Goal: Transaction & Acquisition: Book appointment/travel/reservation

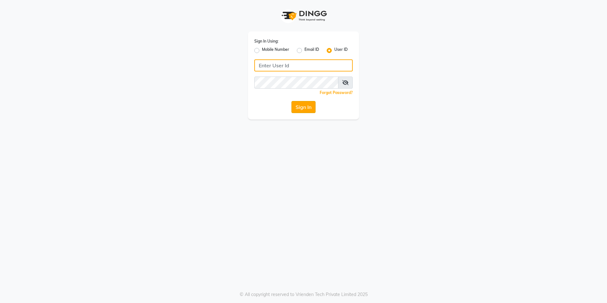
type input "noheasalon"
click at [305, 104] on button "Sign In" at bounding box center [303, 107] width 24 height 12
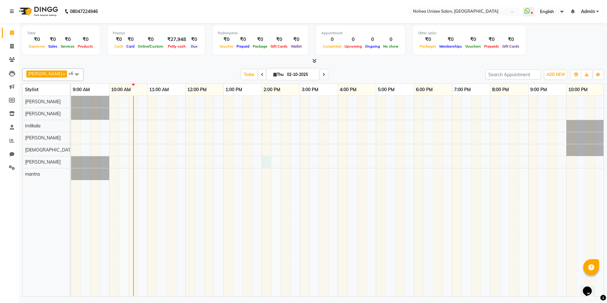
click at [267, 164] on div at bounding box center [357, 196] width 572 height 200
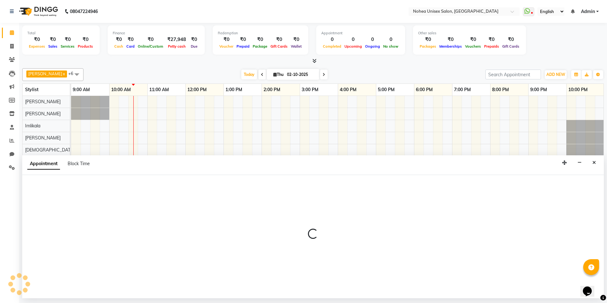
select select "85390"
select select "840"
select select "tentative"
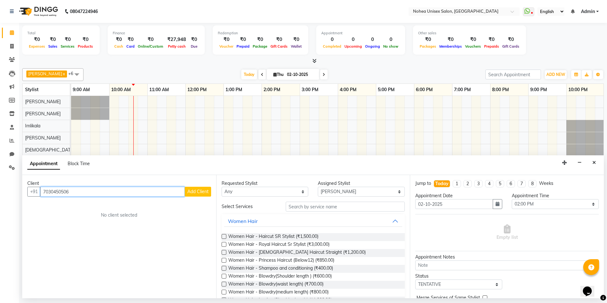
type input "7030450506"
click at [202, 191] on span "Add Client" at bounding box center [197, 192] width 21 height 6
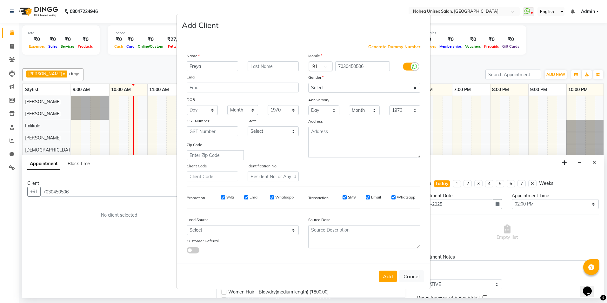
type input "Freya"
drag, startPoint x: 343, startPoint y: 86, endPoint x: 335, endPoint y: 86, distance: 7.3
click at [343, 86] on select "Select [DEMOGRAPHIC_DATA] [DEMOGRAPHIC_DATA] Other Prefer Not To Say" at bounding box center [364, 88] width 112 height 10
select select "[DEMOGRAPHIC_DATA]"
click at [308, 83] on select "Select [DEMOGRAPHIC_DATA] [DEMOGRAPHIC_DATA] Other Prefer Not To Say" at bounding box center [364, 88] width 112 height 10
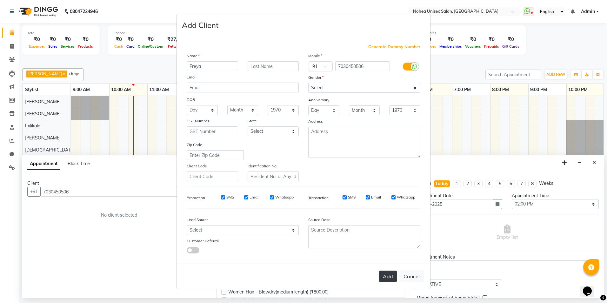
click at [388, 274] on button "Add" at bounding box center [388, 276] width 18 height 11
select select
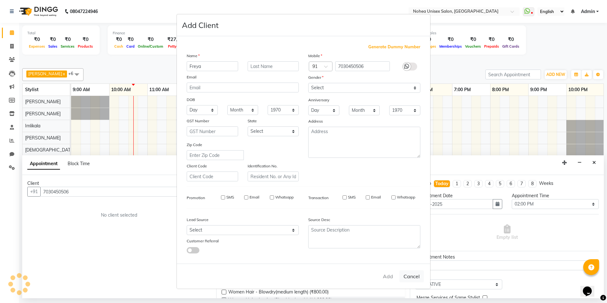
select select
checkbox input "false"
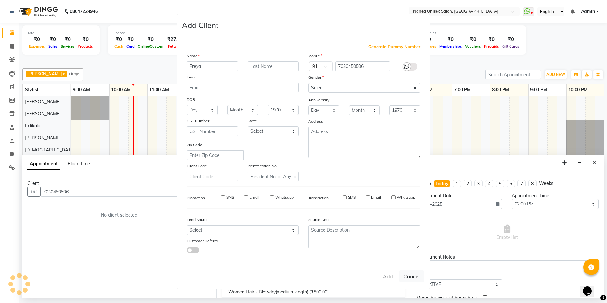
checkbox input "false"
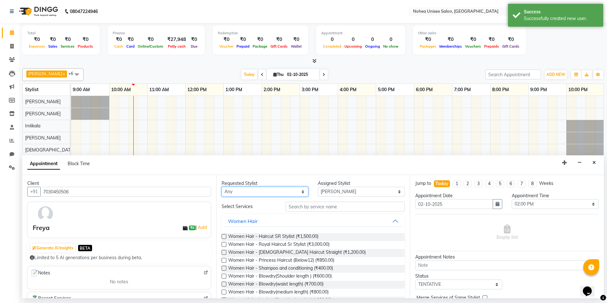
click at [263, 189] on select "Any [PERSON_NAME] Imlikala [PERSON_NAME] Kaif mantra Mohini [PERSON_NAME] [PERS…" at bounding box center [265, 192] width 87 height 10
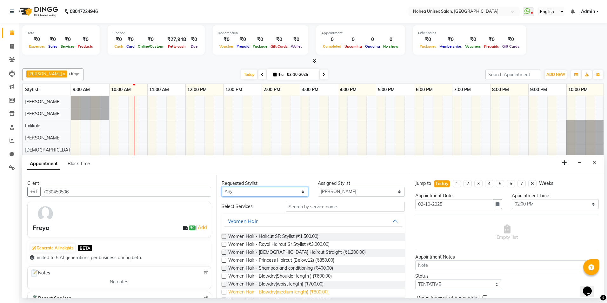
select select "87937"
click at [222, 187] on select "Any [PERSON_NAME] Imlikala [PERSON_NAME] Kaif mantra Mohini [PERSON_NAME] [PERS…" at bounding box center [265, 192] width 87 height 10
select select "87937"
click at [258, 192] on select "Any [PERSON_NAME] Imlikala [PERSON_NAME] Kaif mantra Mohini [PERSON_NAME] [PERS…" at bounding box center [265, 192] width 87 height 10
select select "85390"
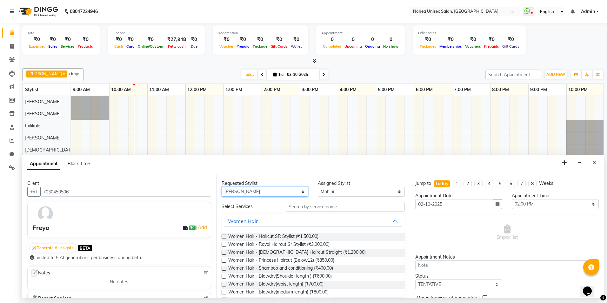
click at [222, 187] on select "Any [PERSON_NAME] Imlikala [PERSON_NAME] Kaif mantra Mohini [PERSON_NAME] [PERS…" at bounding box center [265, 192] width 87 height 10
select select "85390"
click at [325, 205] on input "text" at bounding box center [345, 207] width 119 height 10
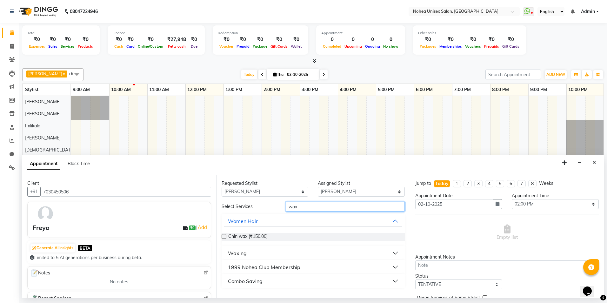
type input "wax"
click at [395, 252] on button "Waxing" at bounding box center [313, 252] width 178 height 11
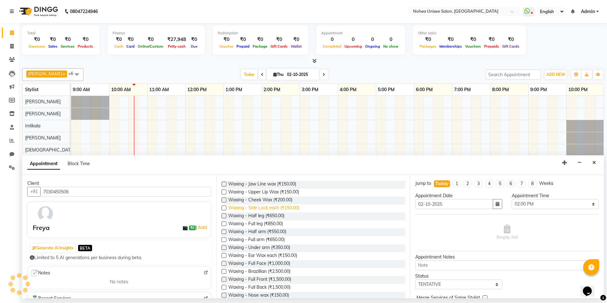
scroll to position [116, 0]
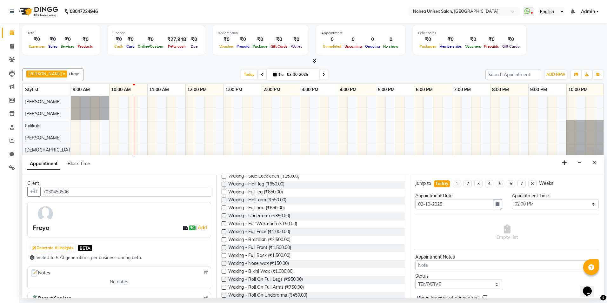
click at [224, 200] on label at bounding box center [224, 200] width 5 height 5
click at [224, 200] on input "checkbox" at bounding box center [224, 200] width 4 height 4
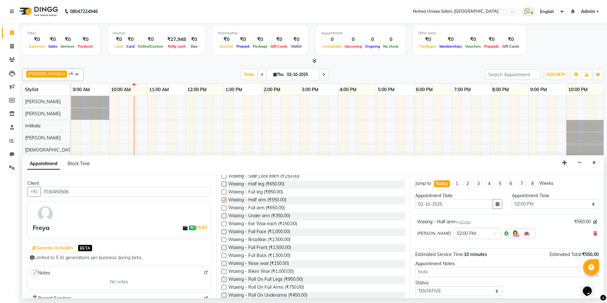
checkbox input "false"
click at [223, 209] on label at bounding box center [224, 207] width 5 height 5
click at [223, 209] on input "checkbox" at bounding box center [224, 208] width 4 height 4
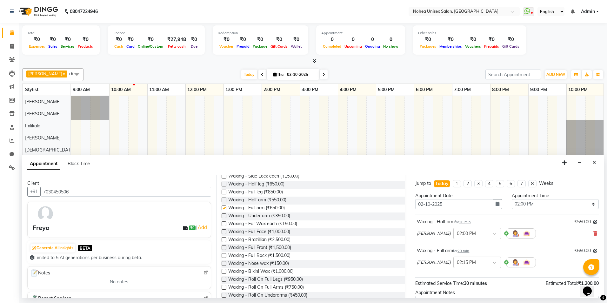
checkbox input "false"
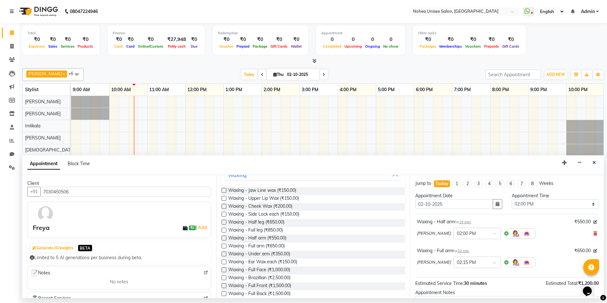
scroll to position [87, 0]
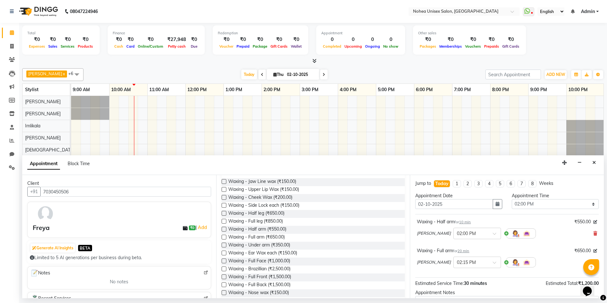
click at [225, 213] on label at bounding box center [224, 213] width 5 height 5
click at [225, 213] on input "checkbox" at bounding box center [224, 214] width 4 height 4
checkbox input "false"
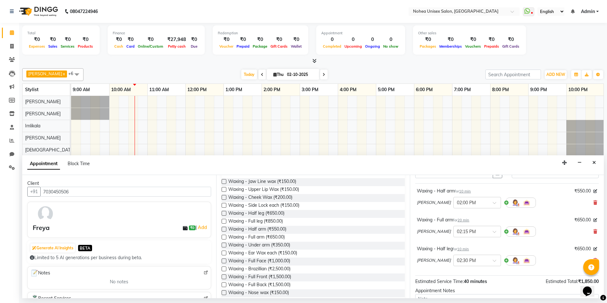
scroll to position [33, 0]
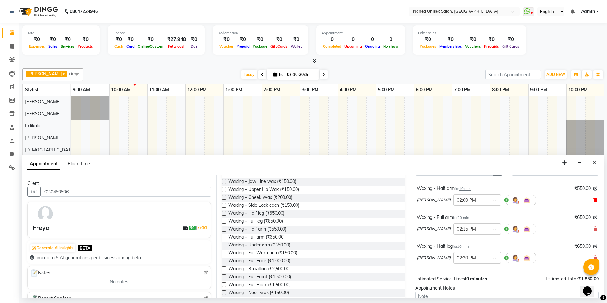
click at [593, 200] on icon at bounding box center [595, 200] width 4 height 4
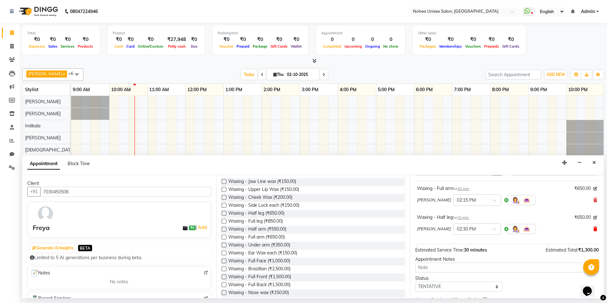
click at [593, 230] on icon at bounding box center [595, 229] width 4 height 4
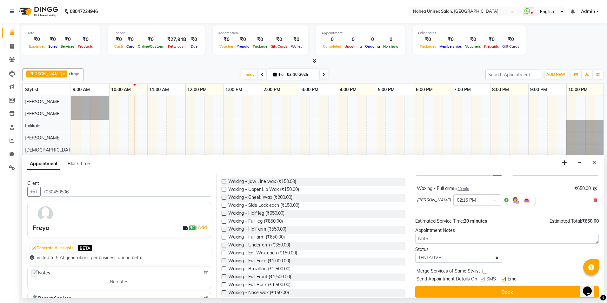
click at [224, 220] on label at bounding box center [224, 221] width 5 height 5
click at [224, 220] on input "checkbox" at bounding box center [224, 222] width 4 height 4
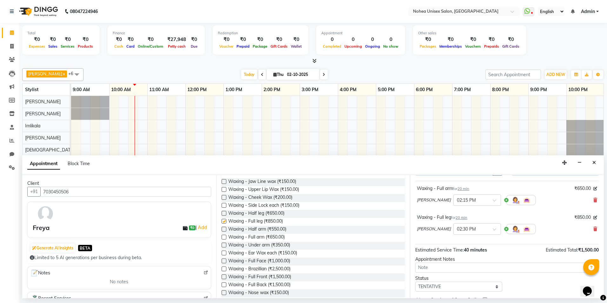
checkbox input "false"
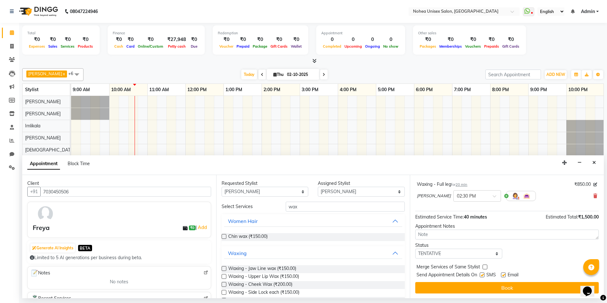
scroll to position [67, 0]
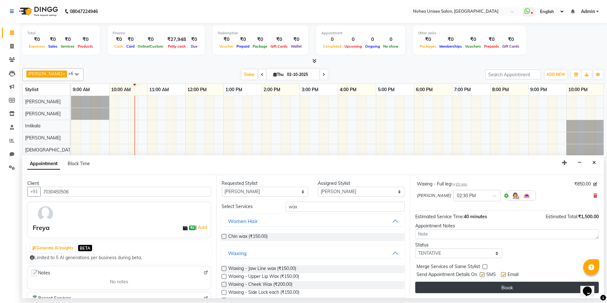
click at [502, 289] on button "Book" at bounding box center [507, 287] width 184 height 11
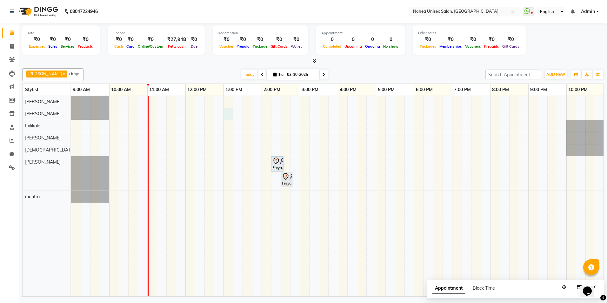
click at [232, 114] on div "Freya, TK01, 02:15 PM-02:35 PM, Waxing - Full arm Freya, TK01, 02:30 PM-02:50 P…" at bounding box center [357, 196] width 572 height 200
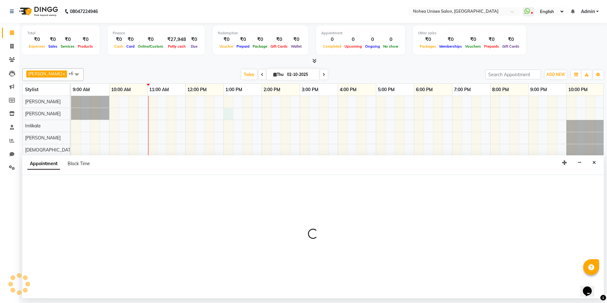
select select "80899"
select select "780"
select select "tentative"
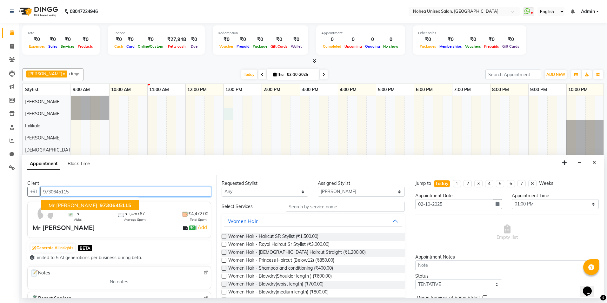
click at [98, 206] on ngb-highlight "9730645115" at bounding box center [114, 205] width 33 height 6
type input "9730645115"
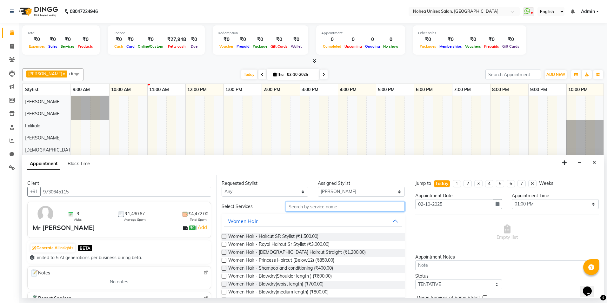
click at [299, 206] on input "text" at bounding box center [345, 207] width 119 height 10
type input "hair"
click at [392, 220] on button "Women Hair" at bounding box center [313, 220] width 178 height 11
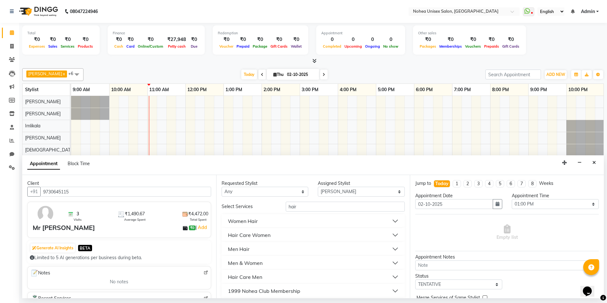
click at [393, 248] on button "Men Hair" at bounding box center [313, 248] width 178 height 11
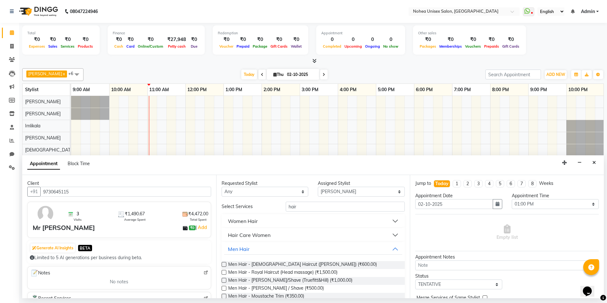
click at [225, 264] on label at bounding box center [224, 264] width 5 height 5
click at [225, 264] on input "checkbox" at bounding box center [224, 265] width 4 height 4
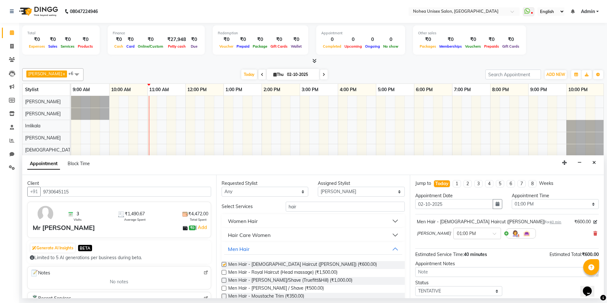
checkbox input "false"
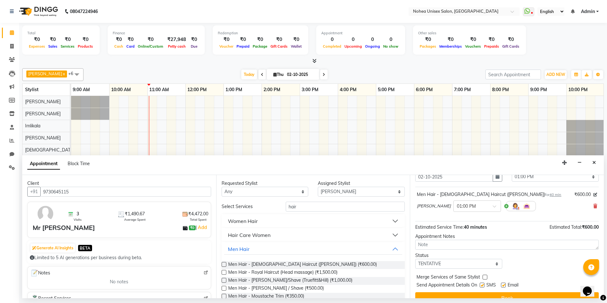
scroll to position [38, 0]
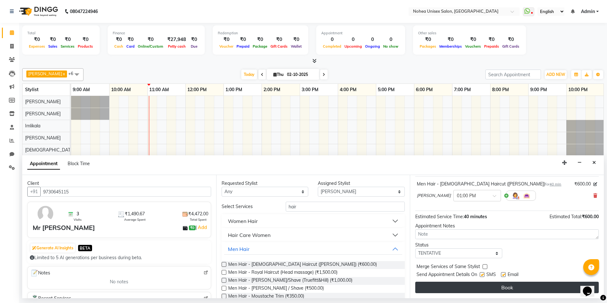
click at [510, 285] on button "Book" at bounding box center [507, 287] width 184 height 11
